Goal: Communication & Community: Answer question/provide support

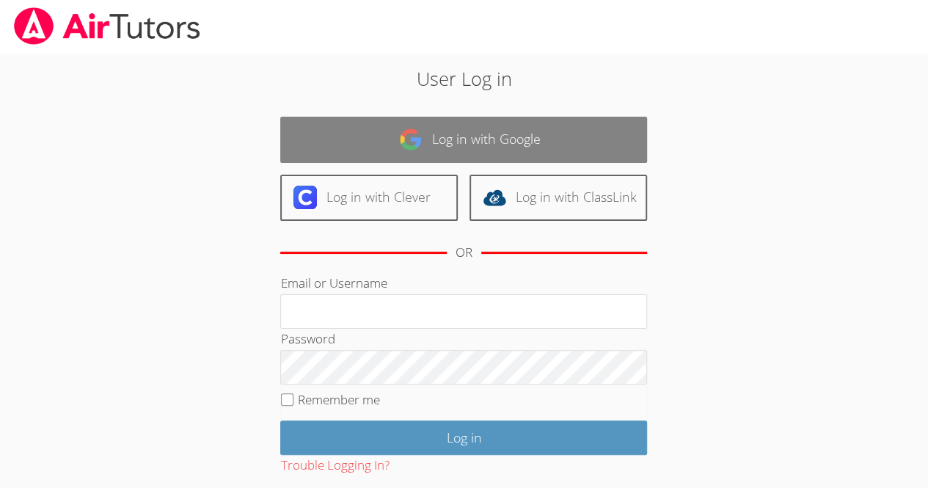
click at [455, 134] on link "Log in with Google" at bounding box center [463, 140] width 367 height 46
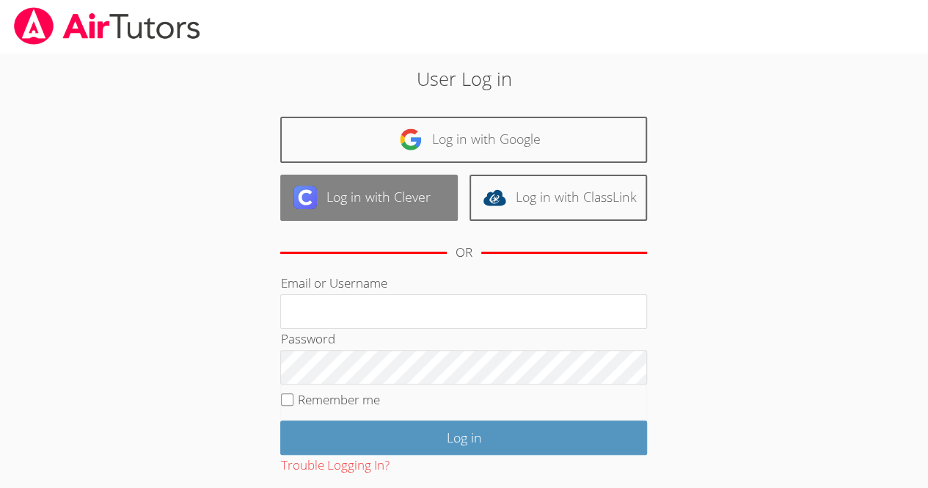
click at [418, 193] on link "Log in with Clever" at bounding box center [369, 198] width 178 height 46
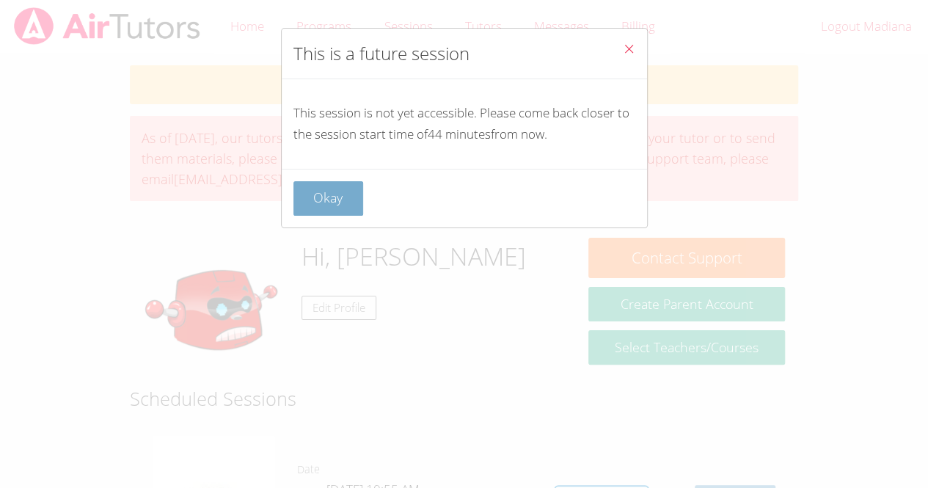
click at [332, 194] on button "Okay" at bounding box center [329, 198] width 70 height 34
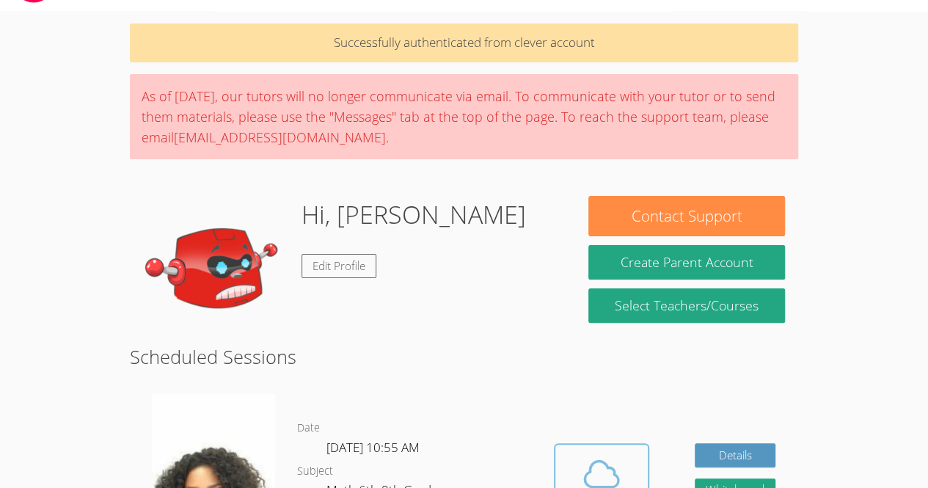
click at [589, 454] on icon at bounding box center [601, 474] width 41 height 41
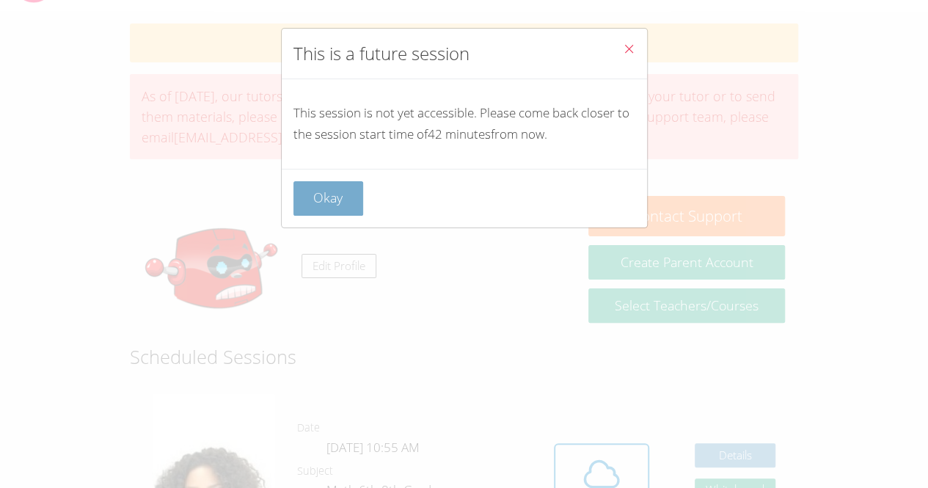
click at [335, 194] on button "Okay" at bounding box center [329, 198] width 70 height 34
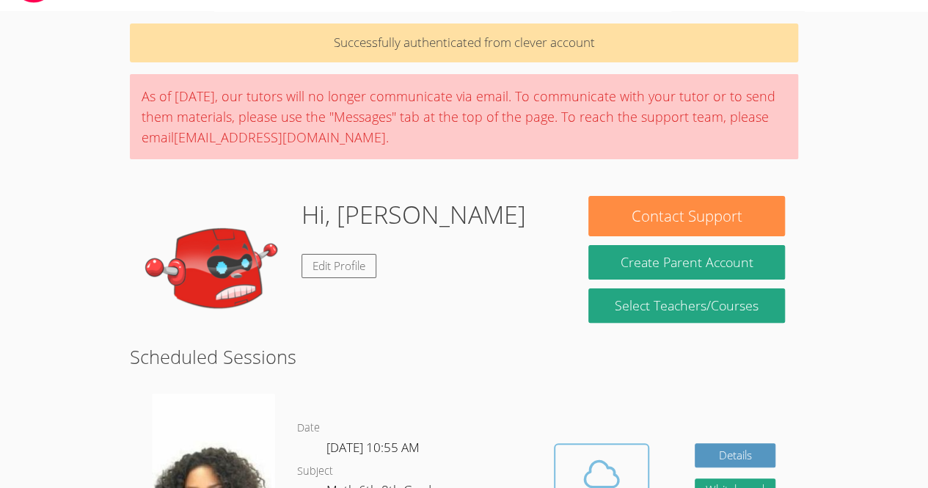
click at [599, 454] on icon at bounding box center [601, 474] width 41 height 41
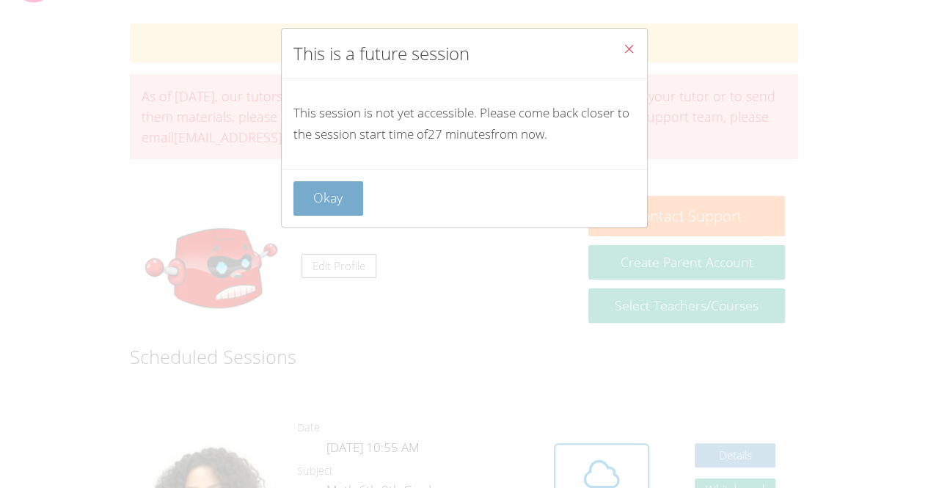
click at [331, 197] on button "Okay" at bounding box center [329, 198] width 70 height 34
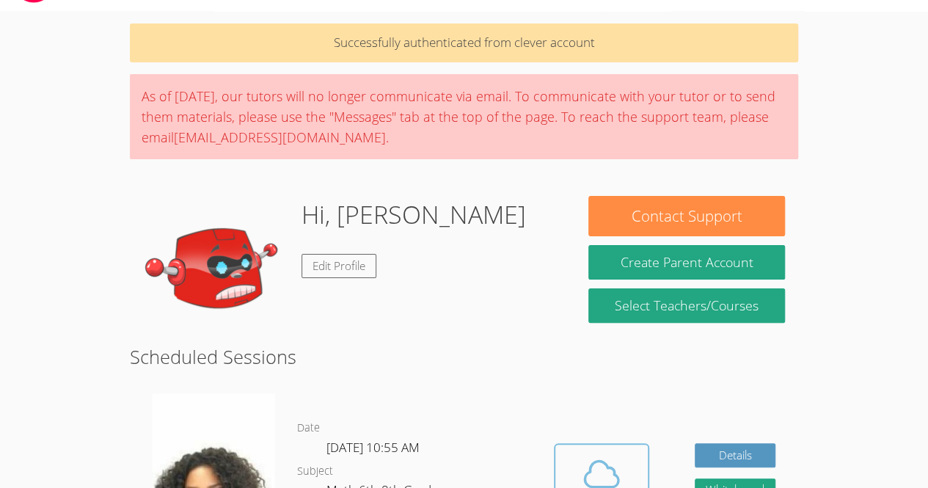
click at [583, 454] on icon at bounding box center [601, 474] width 41 height 41
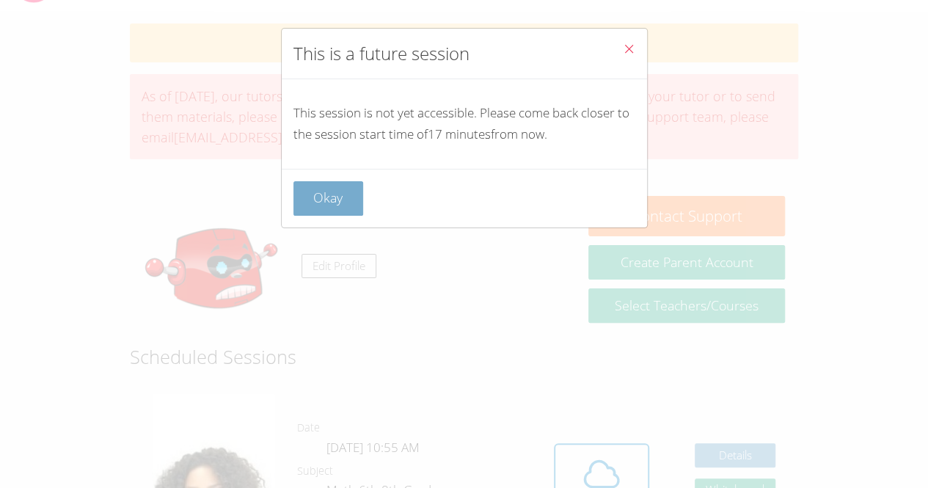
click at [342, 195] on button "Okay" at bounding box center [329, 198] width 70 height 34
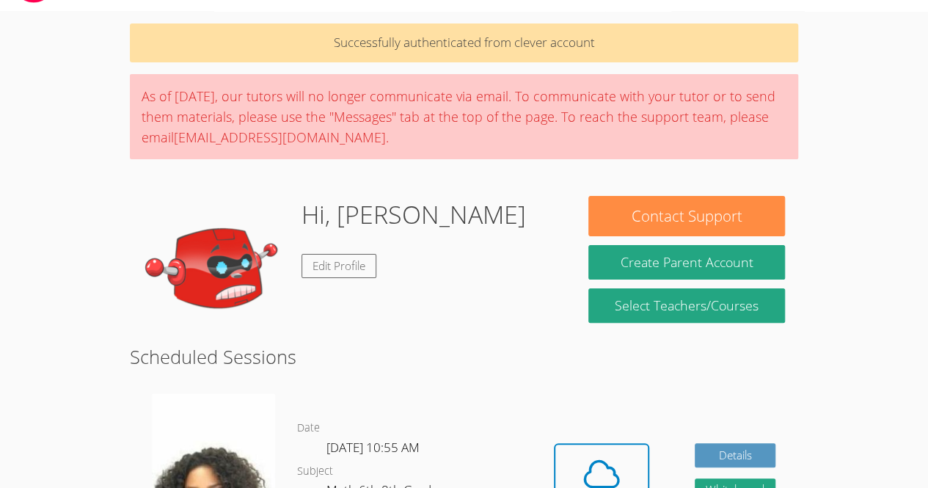
drag, startPoint x: 575, startPoint y: 285, endPoint x: 456, endPoint y: 327, distance: 126.0
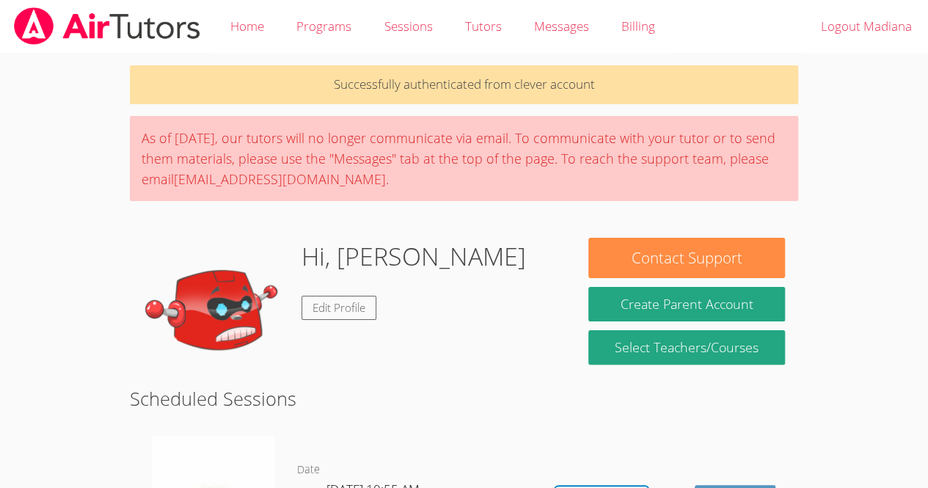
click at [840, 240] on body "Home Programs Sessions Tutors Messages Billing Logout Madiana Successfully auth…" at bounding box center [464, 244] width 928 height 488
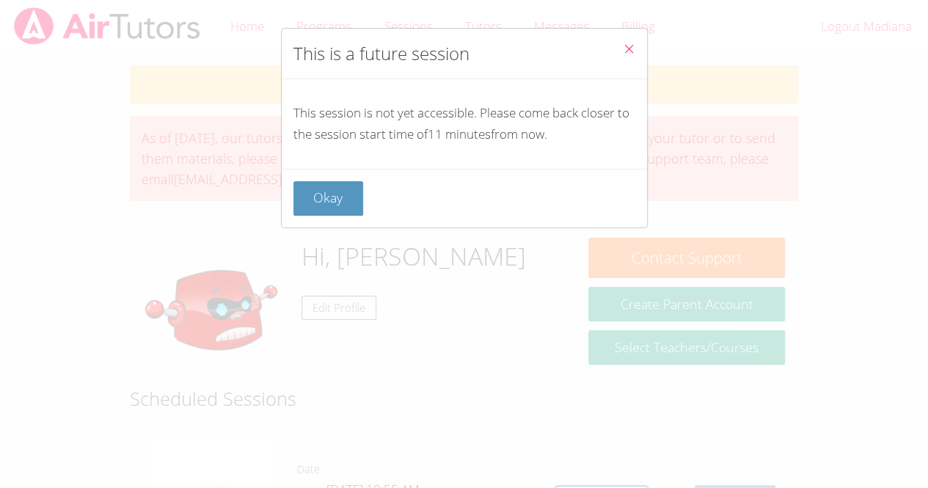
click at [305, 272] on div "This is a future session This session is not yet accessible. Please come back c…" at bounding box center [464, 244] width 928 height 488
click at [339, 261] on div "This is a future session This session is not yet accessible. Please come back c…" at bounding box center [464, 244] width 928 height 488
click at [346, 197] on button "Okay" at bounding box center [329, 198] width 70 height 34
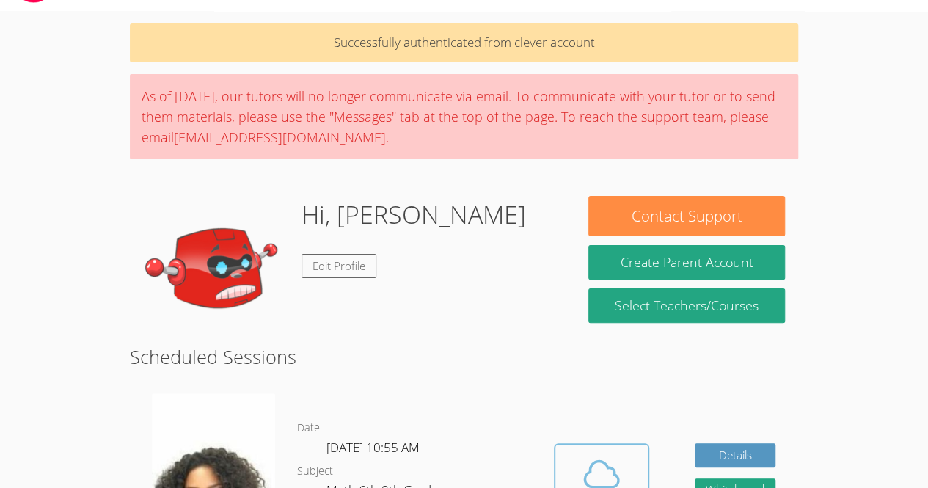
click at [628, 454] on span at bounding box center [601, 474] width 75 height 41
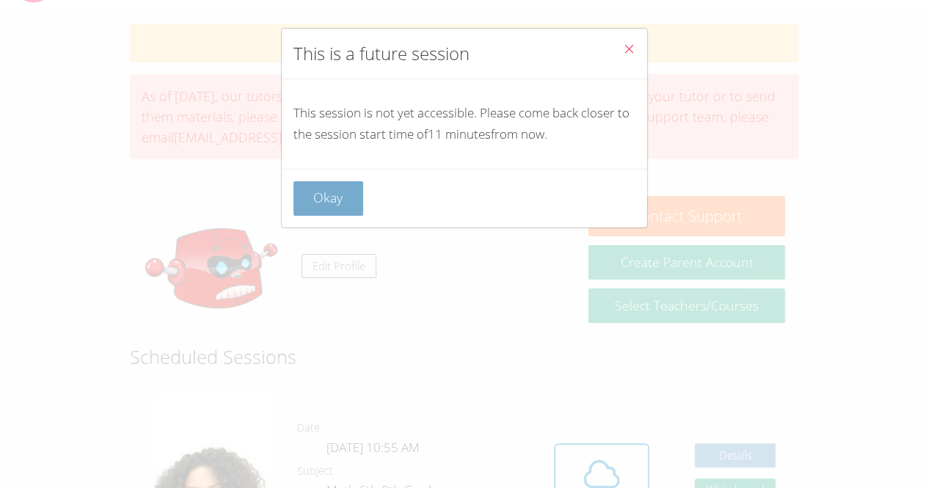
click at [346, 211] on button "Okay" at bounding box center [329, 198] width 70 height 34
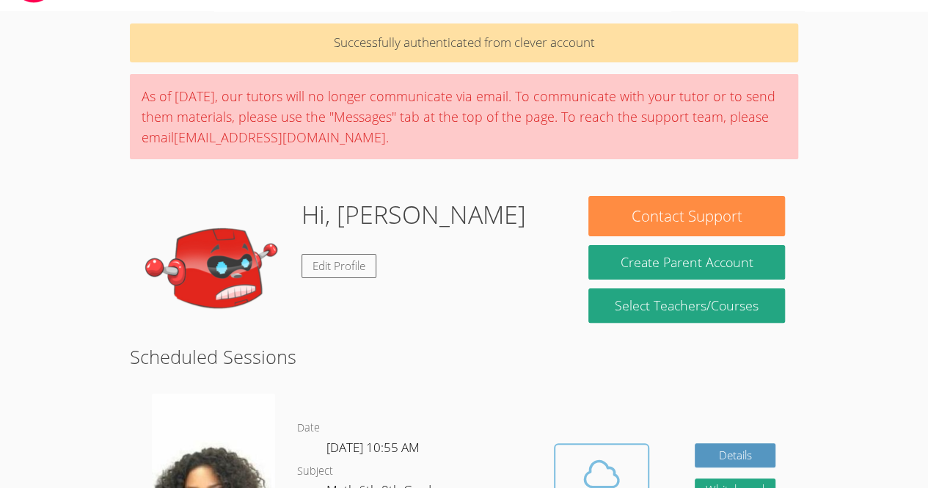
click at [574, 454] on span at bounding box center [601, 474] width 75 height 41
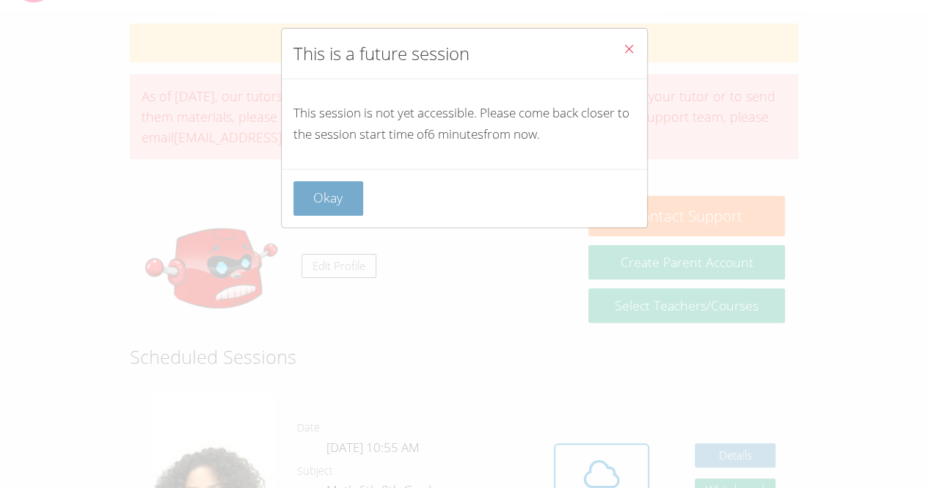
click at [325, 213] on button "Okay" at bounding box center [329, 198] width 70 height 34
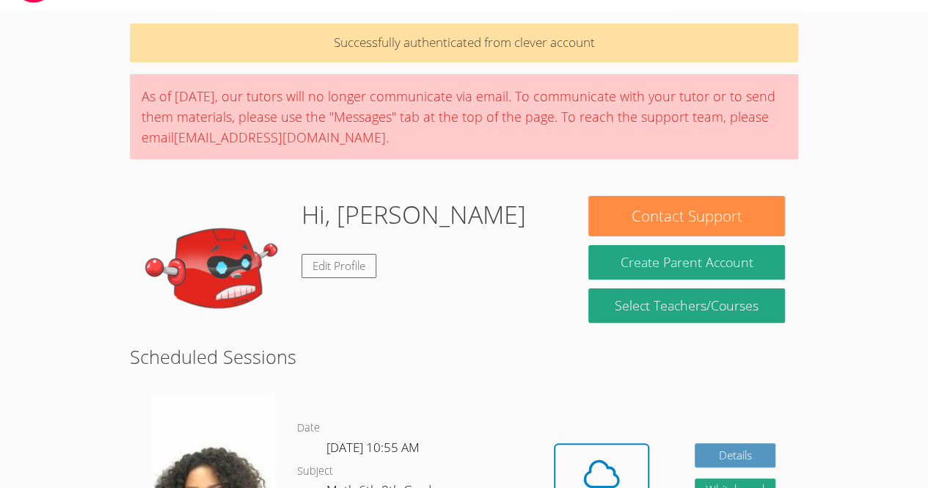
click at [649, 437] on div "Hidden Cloud Room Details Whiteboard Hidden Google Doc" at bounding box center [664, 495] width 267 height 227
click at [616, 454] on icon at bounding box center [601, 474] width 41 height 41
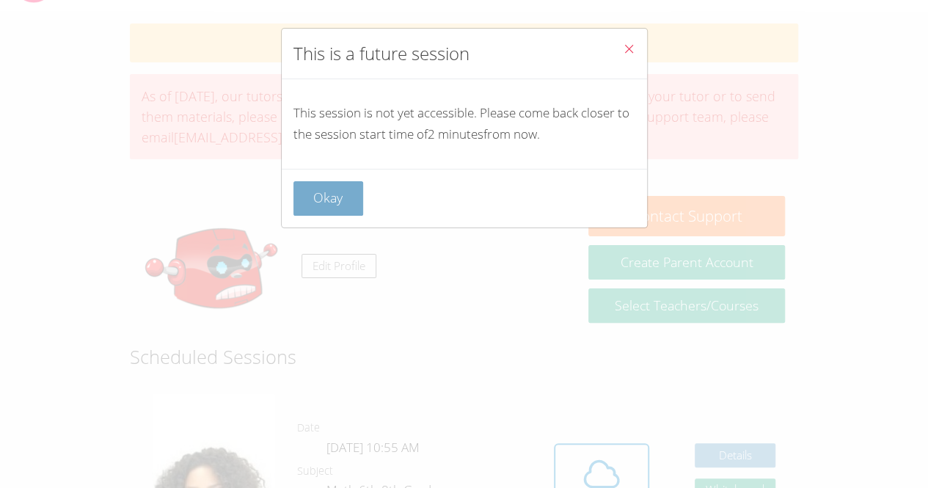
click at [358, 200] on button "Okay" at bounding box center [329, 198] width 70 height 34
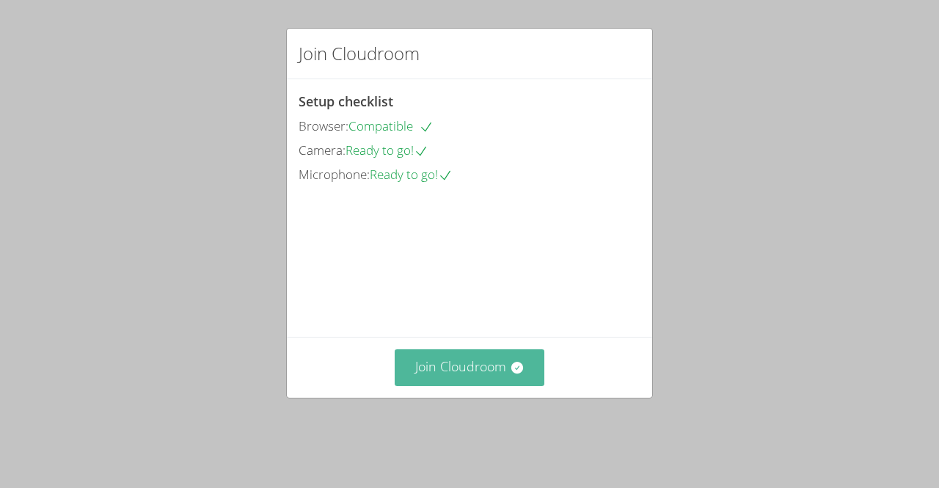
click at [445, 385] on button "Join Cloudroom" at bounding box center [470, 367] width 150 height 36
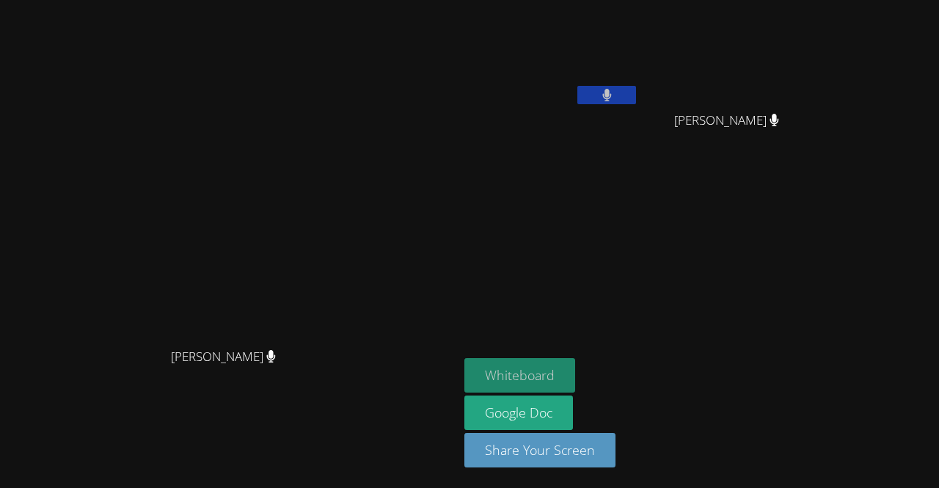
click at [575, 378] on button "Whiteboard" at bounding box center [520, 375] width 111 height 34
click at [575, 374] on button "Whiteboard" at bounding box center [520, 375] width 111 height 34
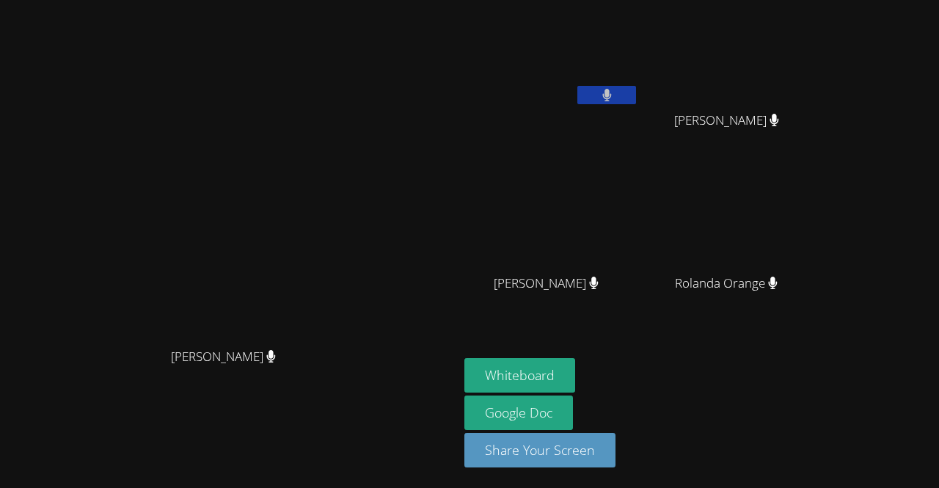
click at [453, 387] on div "[PERSON_NAME]" at bounding box center [229, 370] width 447 height 59
click at [453, 390] on div "[PERSON_NAME]" at bounding box center [229, 370] width 447 height 59
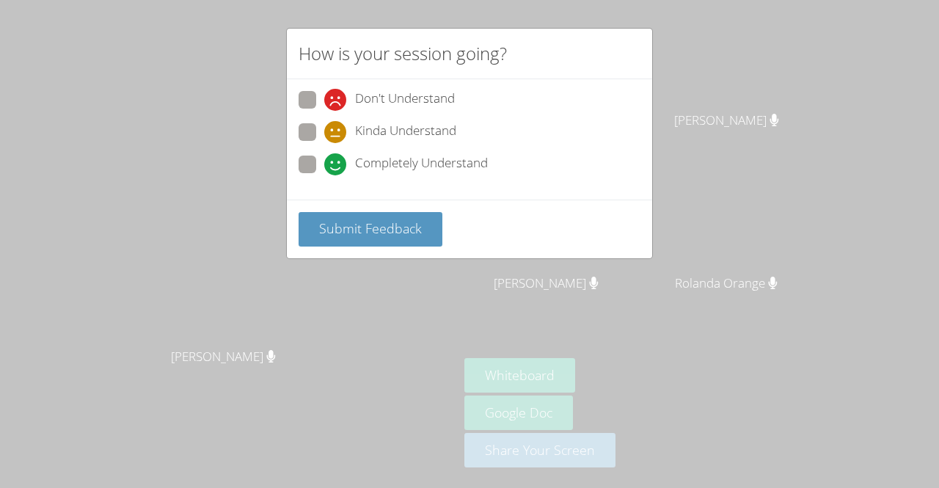
click at [325, 154] on icon at bounding box center [335, 164] width 22 height 22
click at [325, 156] on input "Completely Understand" at bounding box center [330, 162] width 12 height 12
radio input "true"
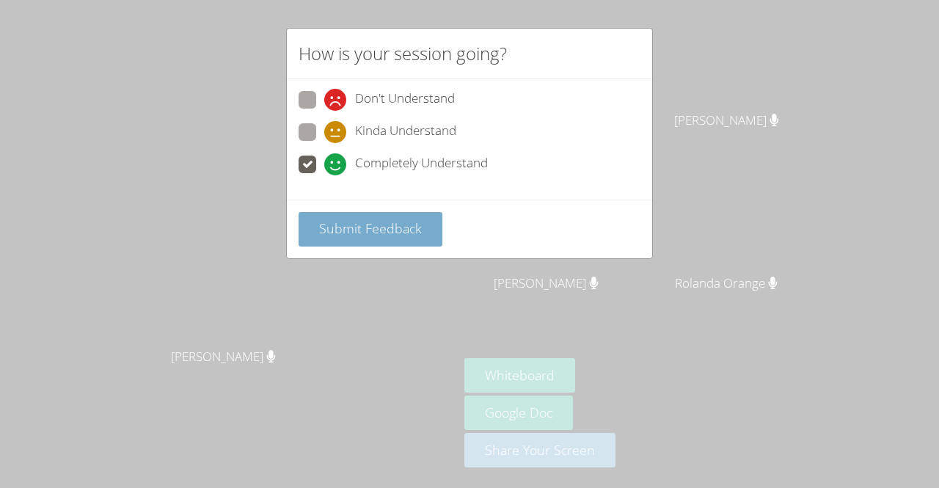
click at [371, 214] on button "Submit Feedback" at bounding box center [371, 229] width 144 height 34
